Goal: Task Accomplishment & Management: Use online tool/utility

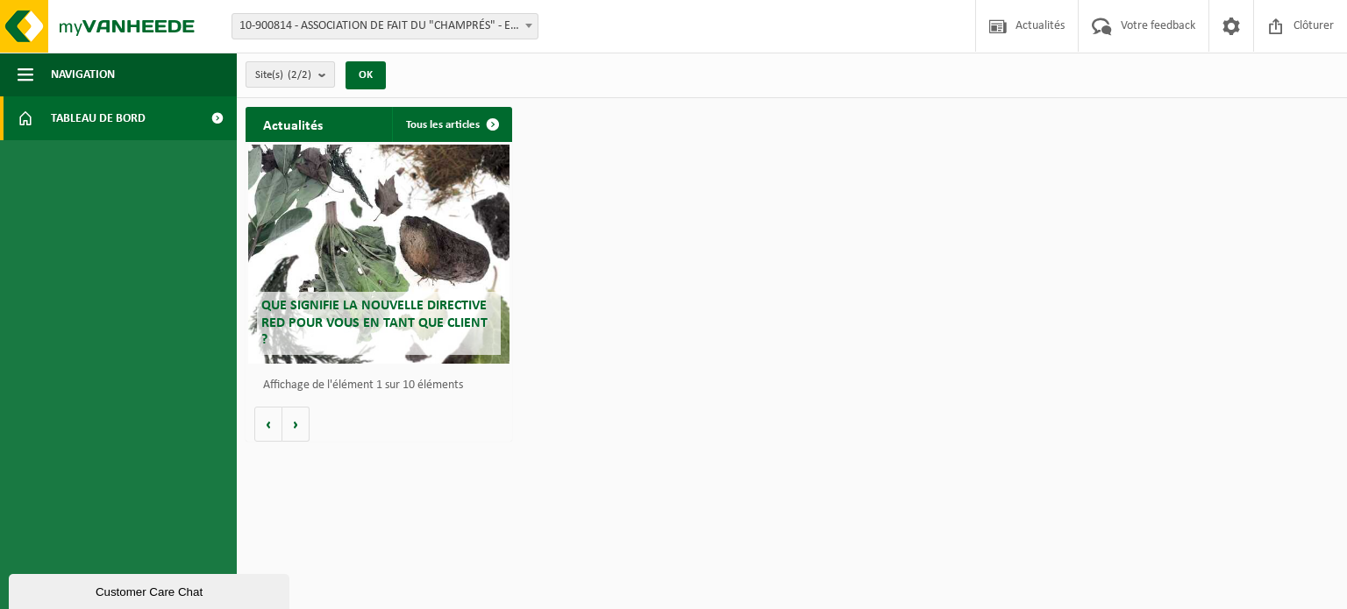
click at [318, 75] on button "Site(s) (2/2)" at bounding box center [290, 74] width 89 height 26
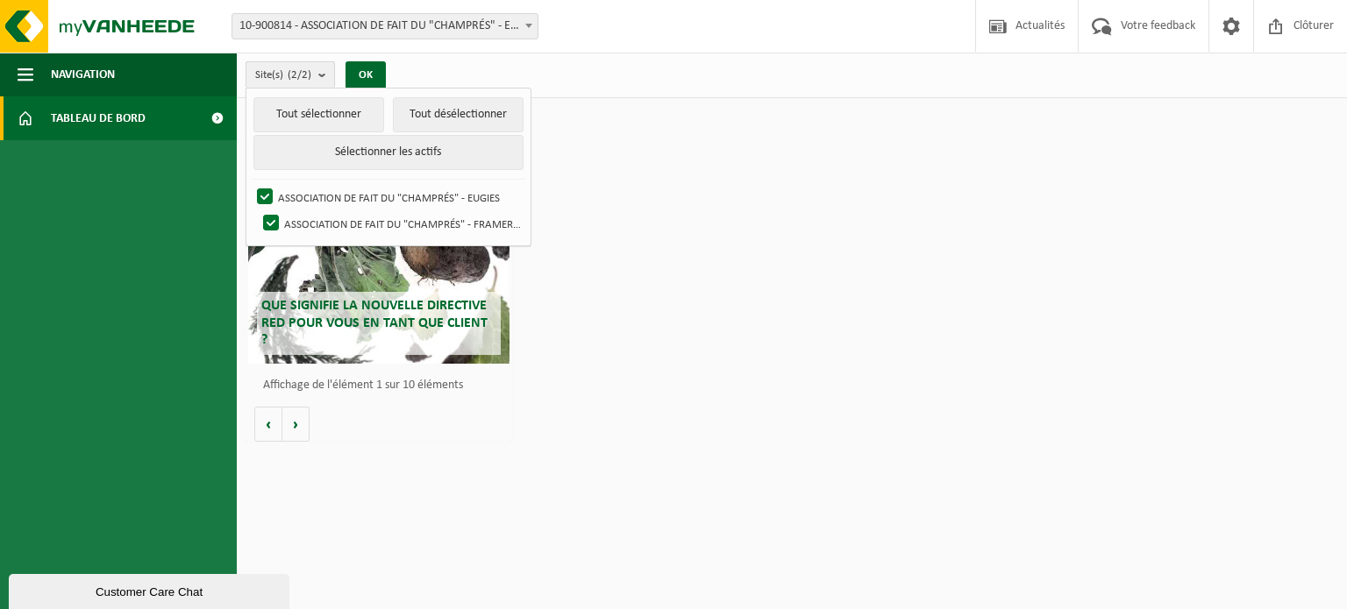
click at [315, 74] on button "Site(s) (2/2)" at bounding box center [290, 74] width 89 height 26
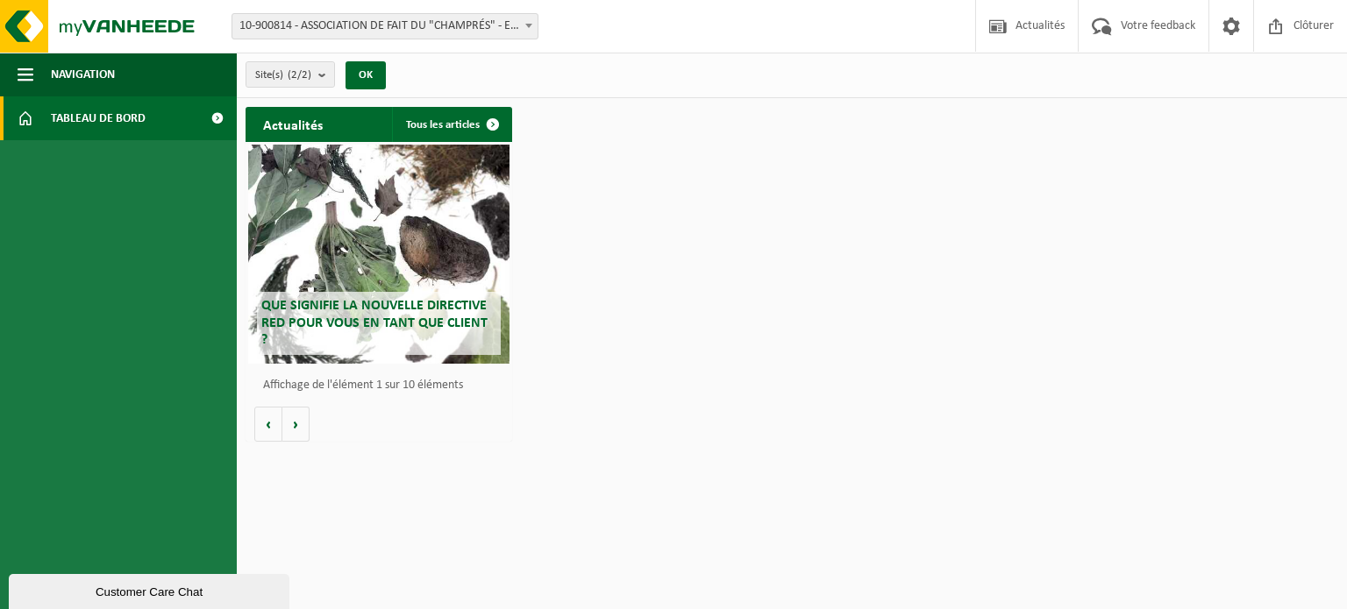
click at [322, 24] on span "10-900814 - ASSOCIATION DE FAIT DU "CHAMPRÉS" - EUGIES" at bounding box center [384, 26] width 305 height 25
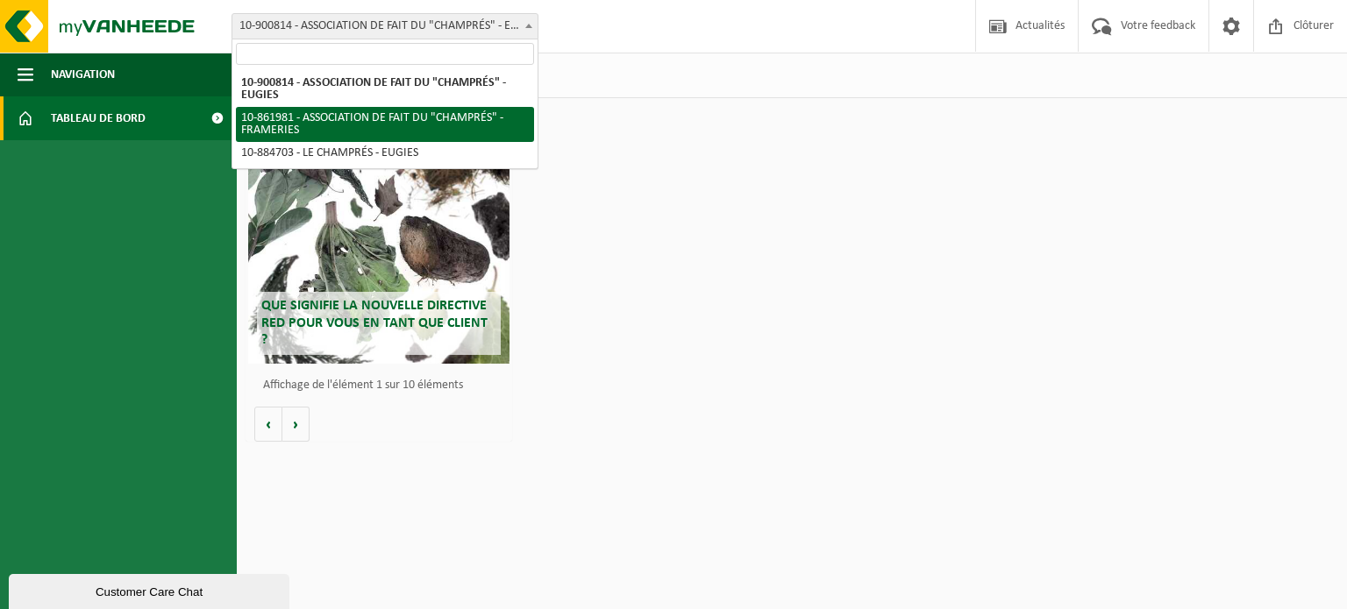
select select "100957"
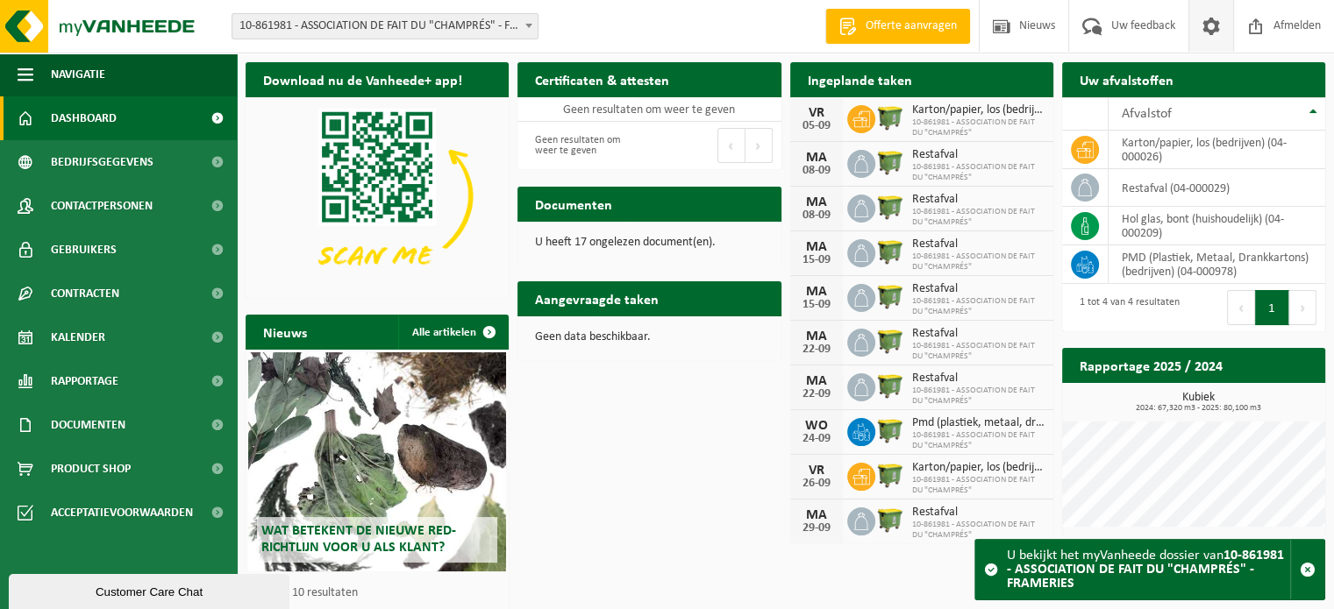
click at [1210, 27] on span at bounding box center [1211, 26] width 26 height 52
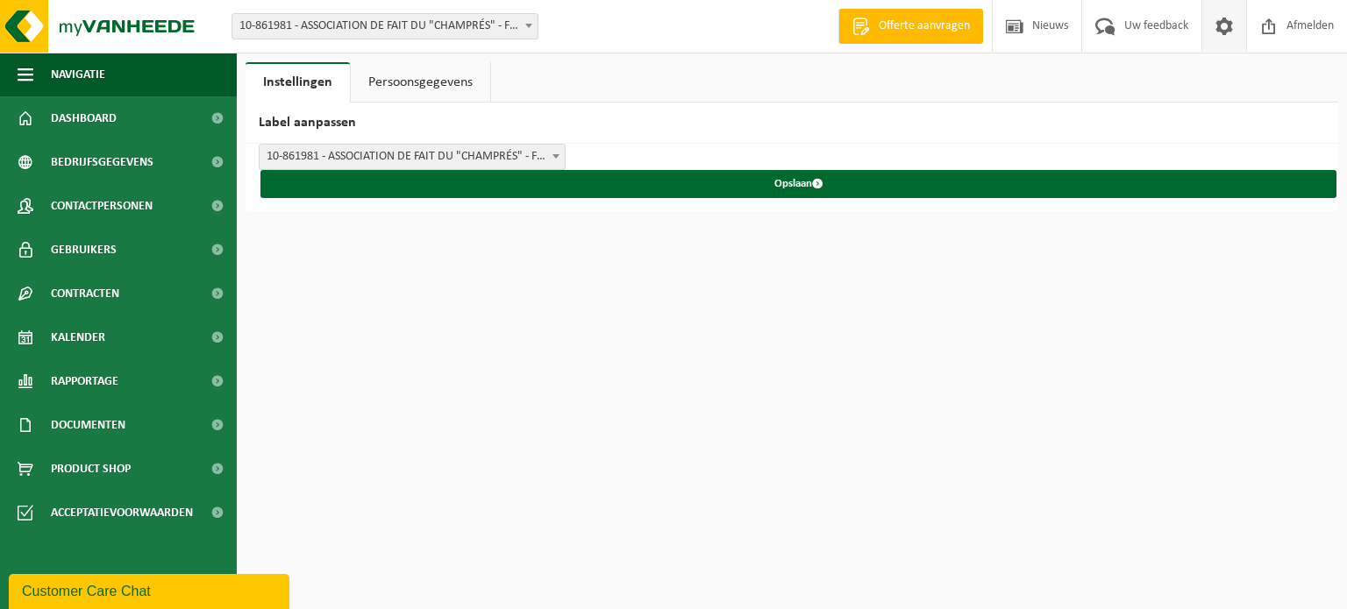
click at [560, 150] on span at bounding box center [556, 156] width 18 height 23
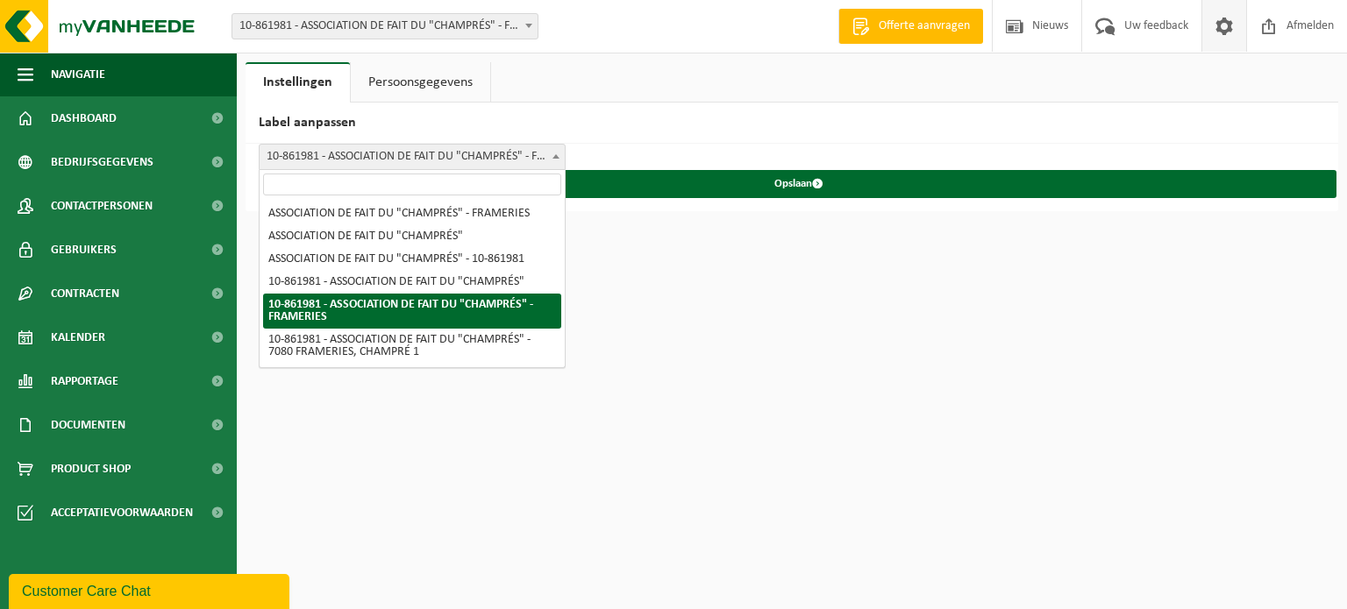
click at [560, 150] on span at bounding box center [556, 156] width 18 height 23
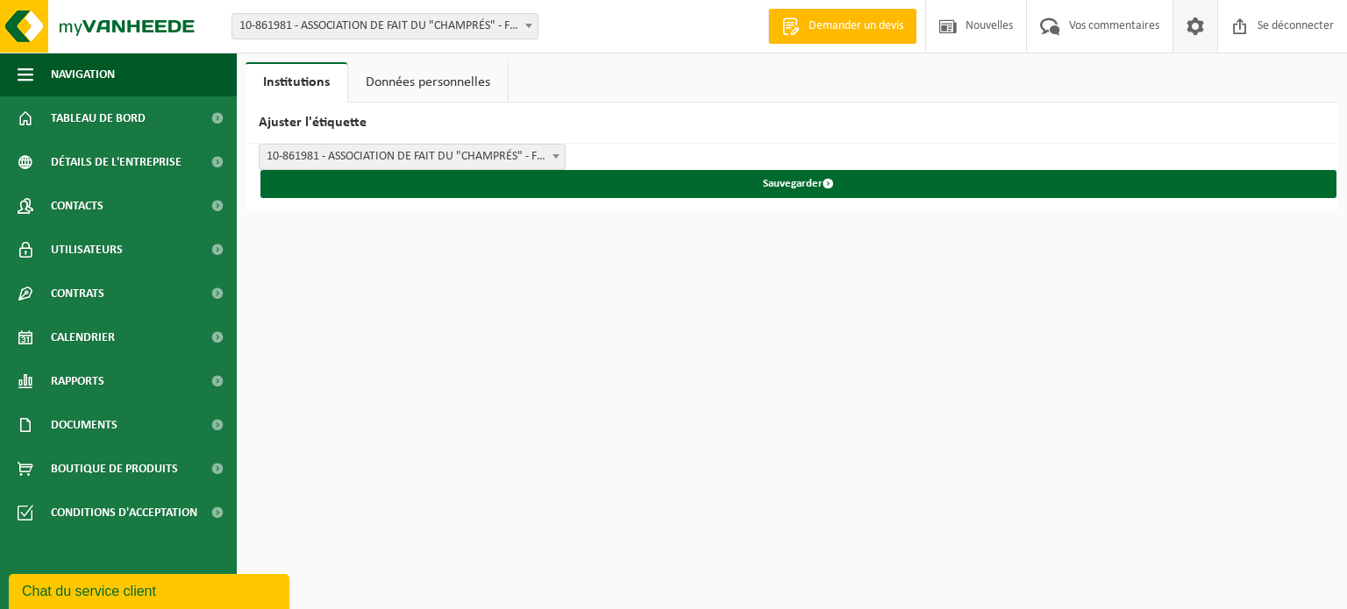
click at [914, 88] on ul "Institutions Données personnelles" at bounding box center [792, 82] width 1093 height 40
click at [477, 87] on font "Données personnelles" at bounding box center [428, 82] width 125 height 14
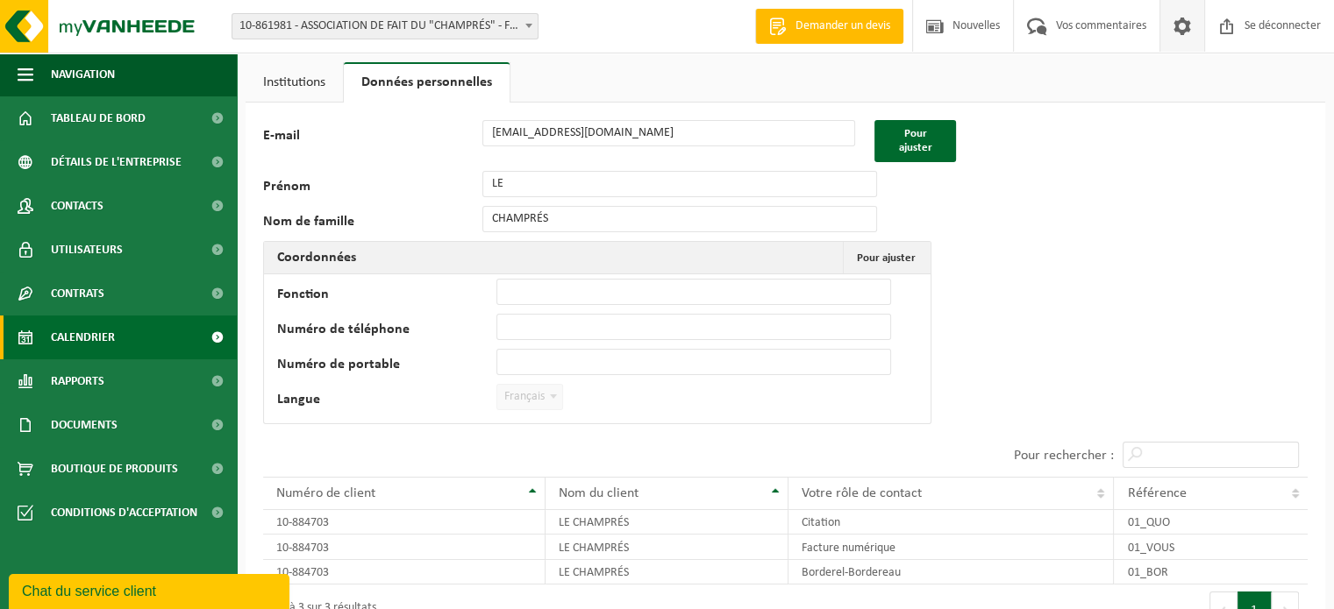
click at [112, 329] on span "Calendrier" at bounding box center [83, 338] width 64 height 44
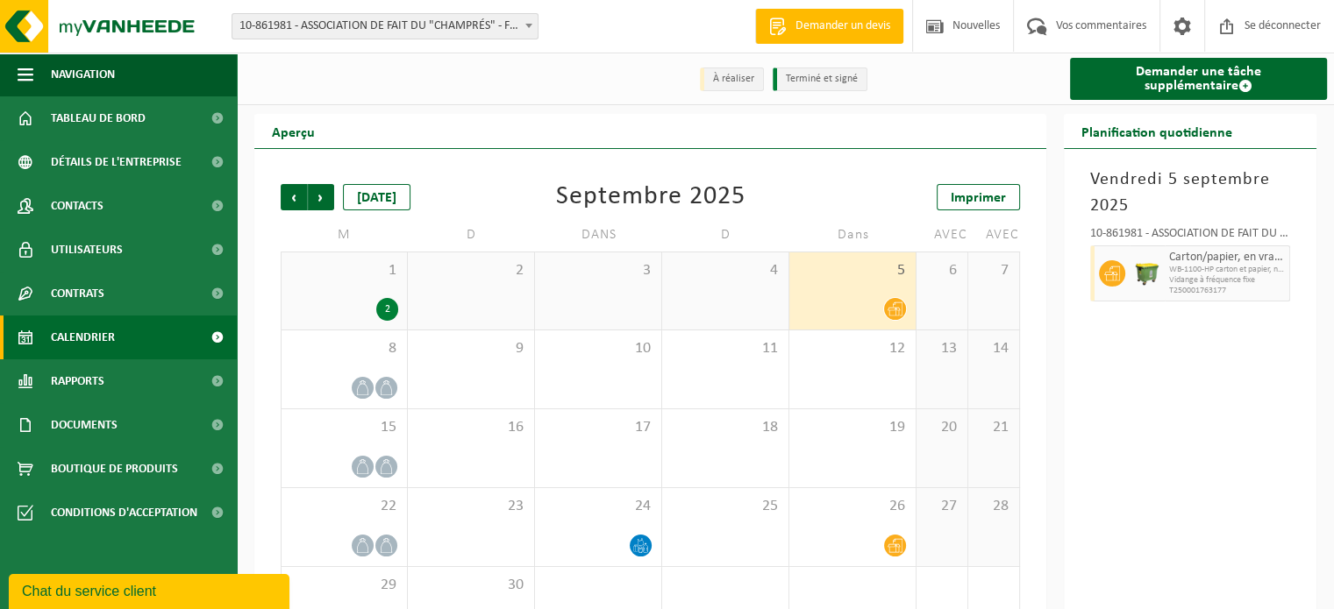
click at [948, 109] on div "À réaliser Terminé et signé Demander une tâche supplémentaire Aperçu Précédent …" at bounding box center [667, 306] width 1334 height 613
click at [1159, 74] on font "Demander une tâche supplémentaire" at bounding box center [1198, 79] width 125 height 28
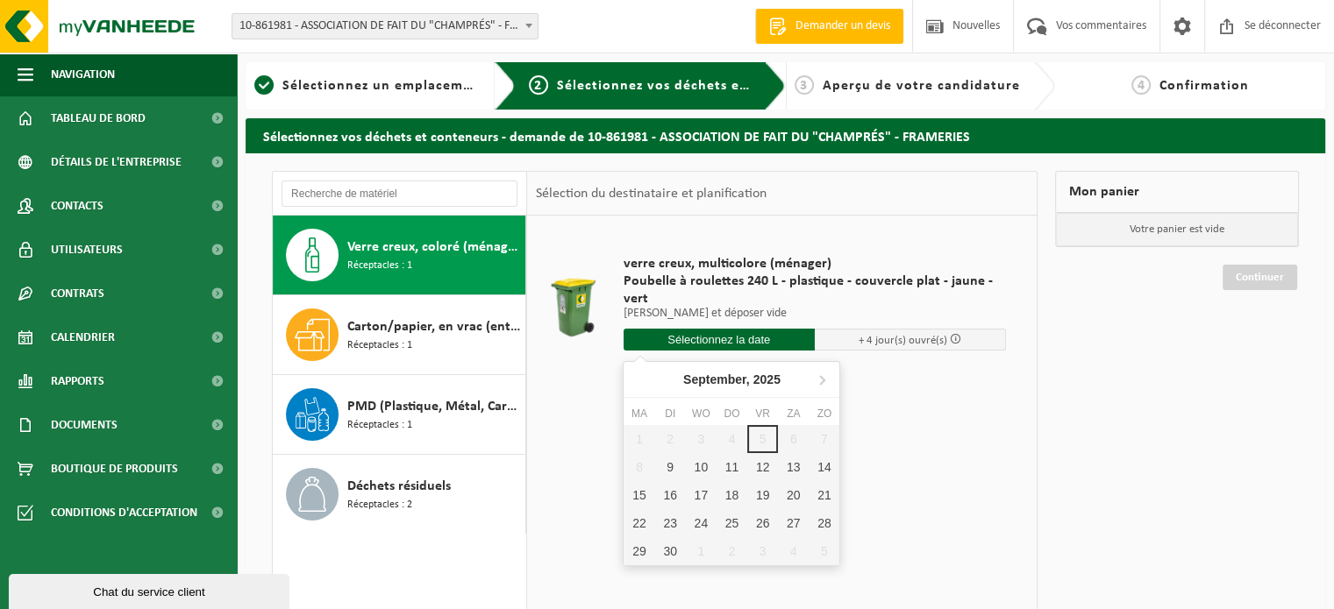
click at [756, 336] on input "text" at bounding box center [718, 340] width 191 height 22
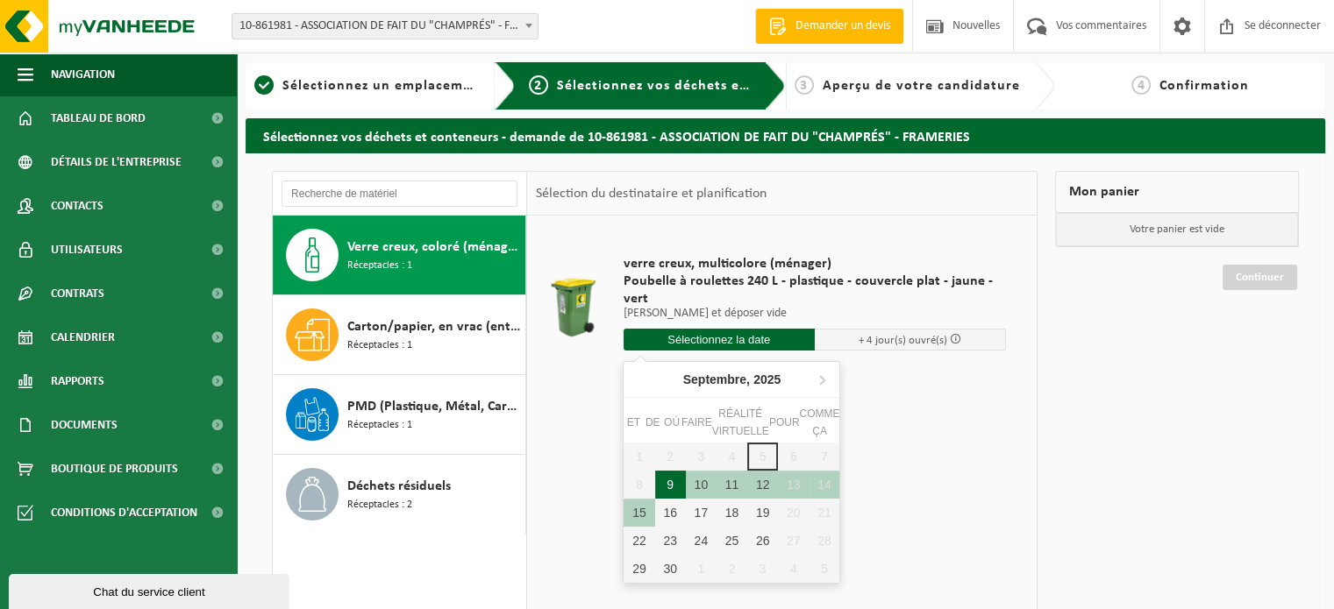
click at [664, 483] on div "9" at bounding box center [670, 485] width 31 height 28
type input "Van 2025-09-09"
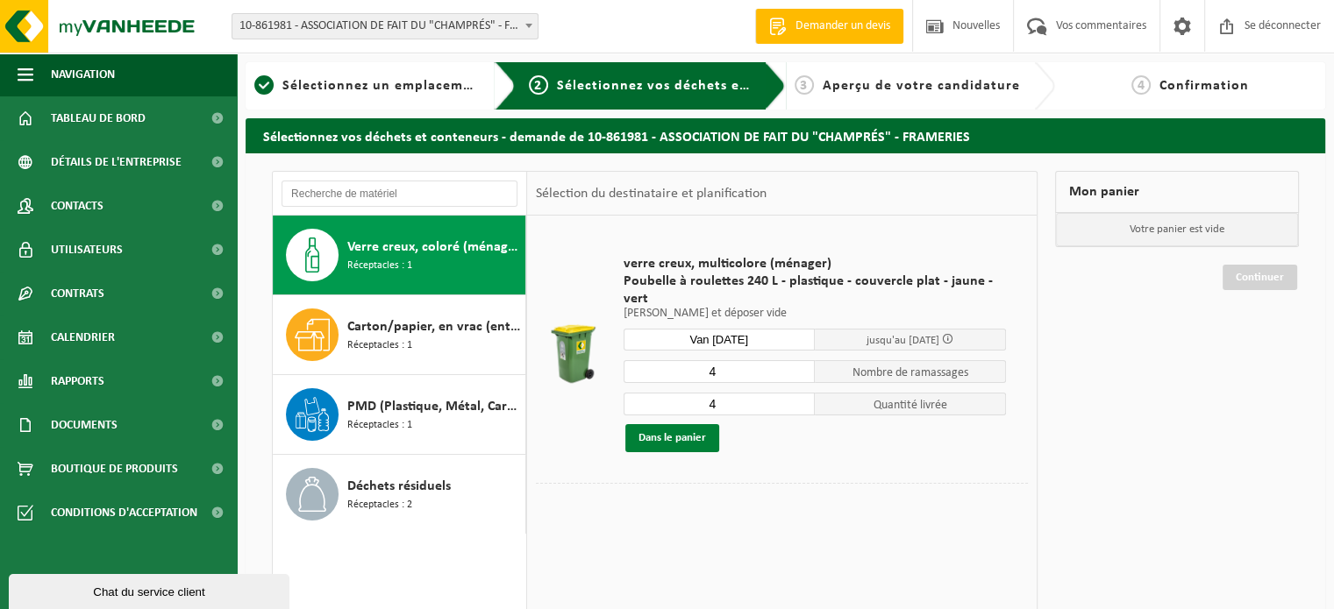
click at [695, 435] on font "Dans le panier" at bounding box center [672, 437] width 68 height 11
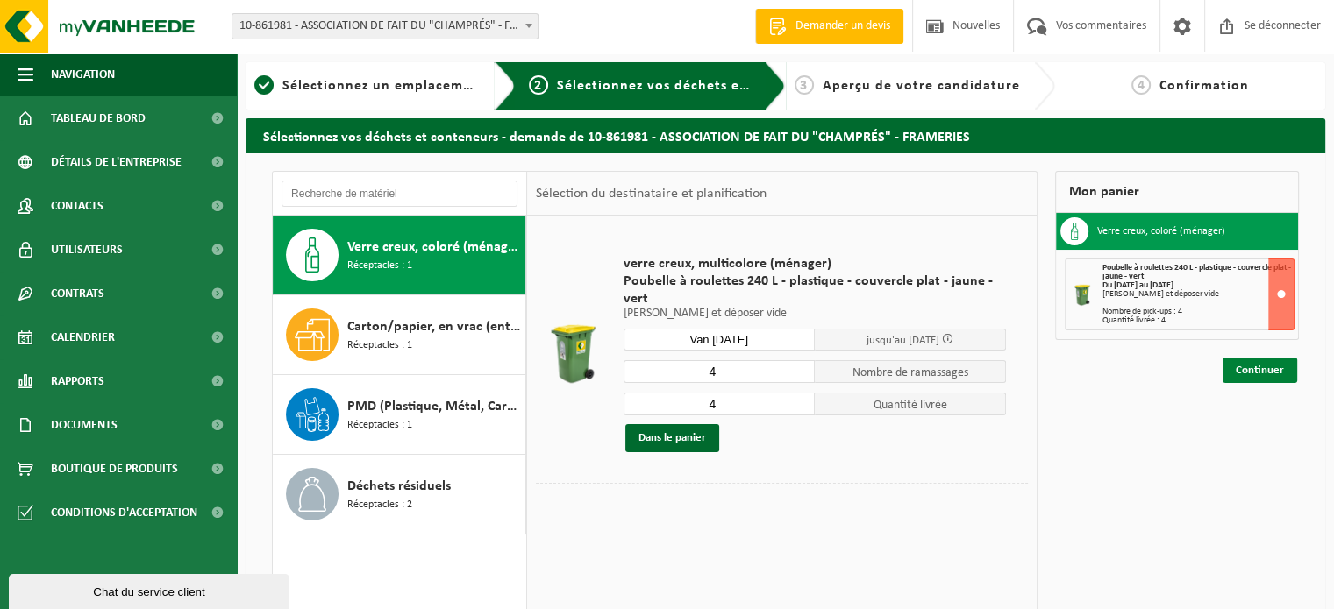
click at [1241, 374] on font "Continuer" at bounding box center [1260, 370] width 48 height 11
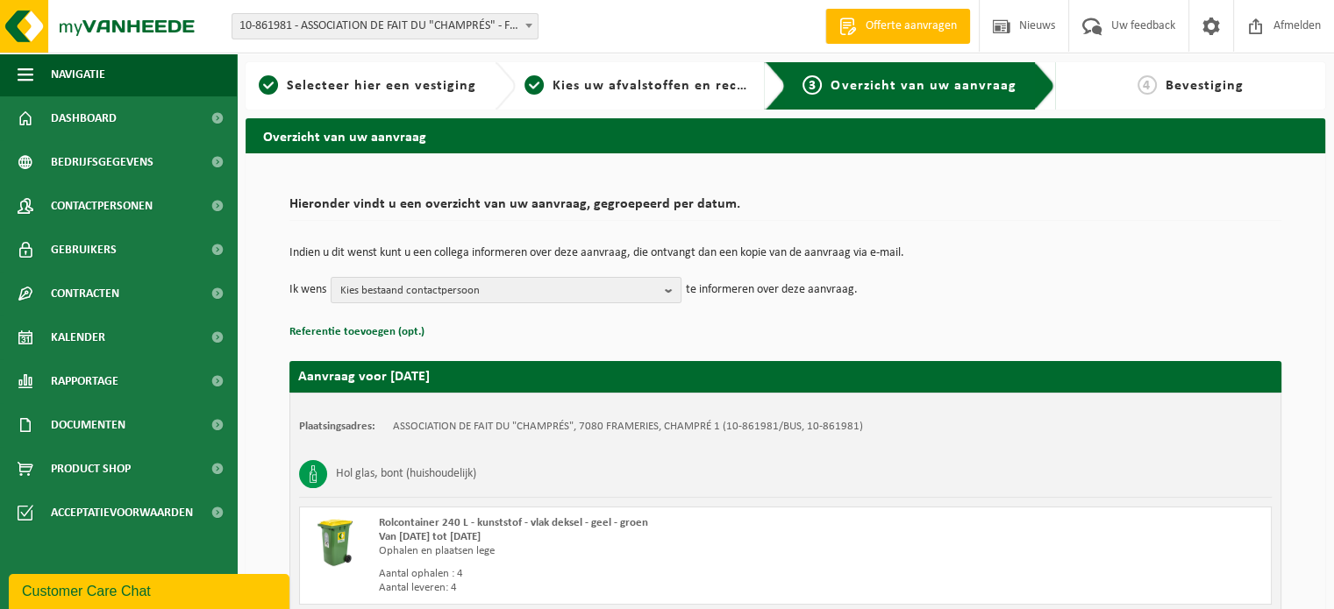
scroll to position [155, 0]
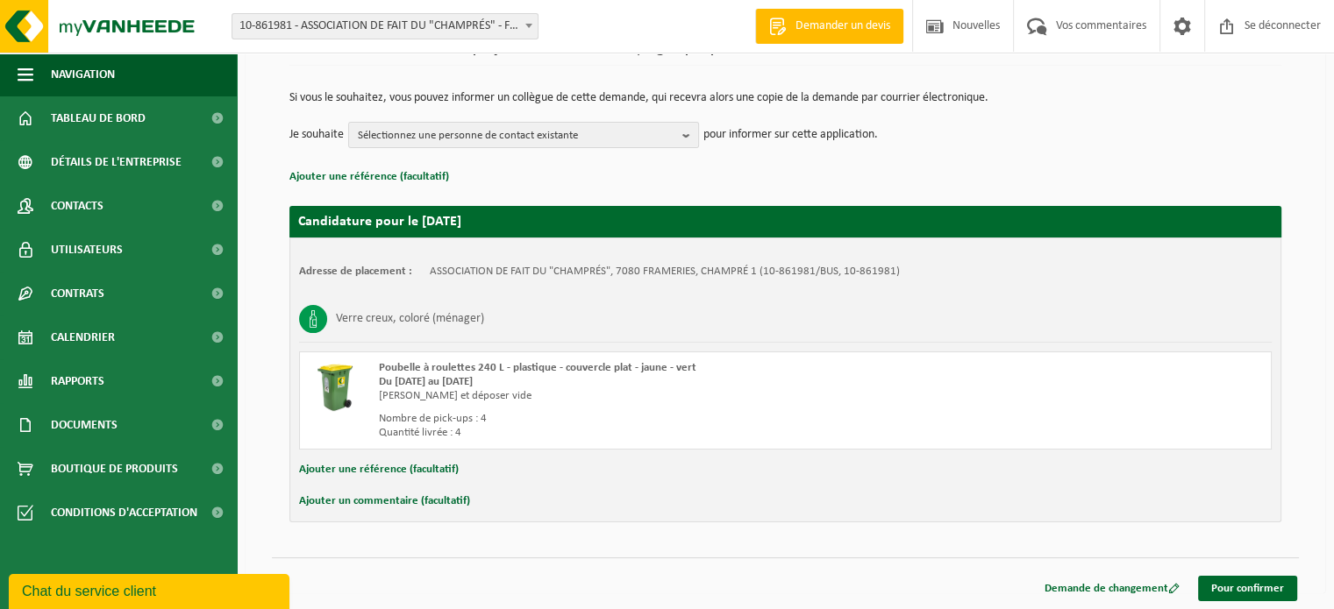
click at [1096, 349] on div "Verre creux, coloré (ménager) Poubelle à roulettes 240 L - plastique - couvercl…" at bounding box center [785, 372] width 972 height 153
click at [1260, 590] on font "Pour confirmer" at bounding box center [1247, 588] width 73 height 11
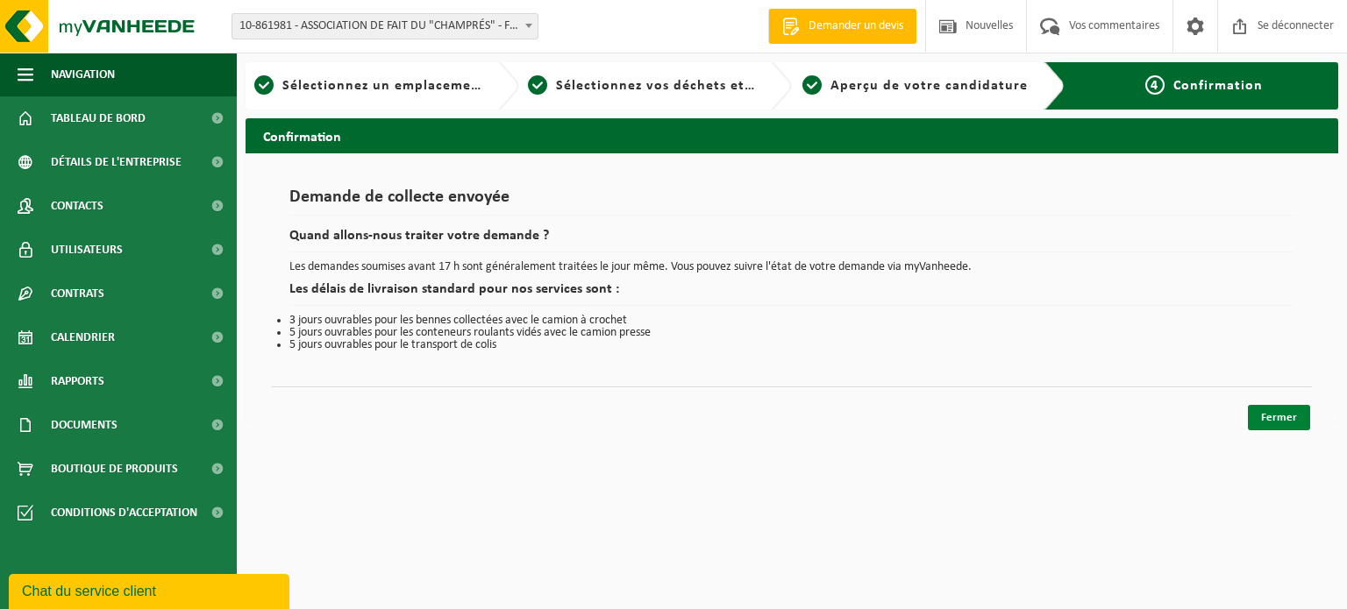
click at [1278, 419] on font "Fermer" at bounding box center [1279, 417] width 36 height 11
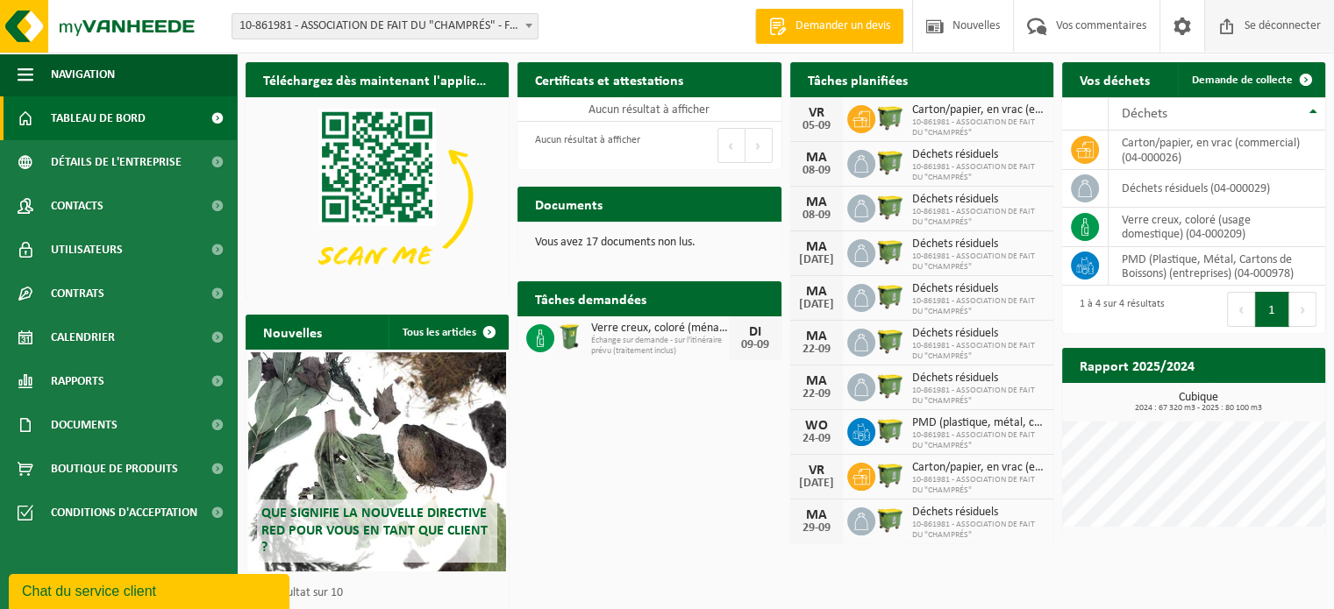
click at [1273, 20] on font "Se déconnecter" at bounding box center [1282, 25] width 76 height 13
